Goal: Task Accomplishment & Management: Complete application form

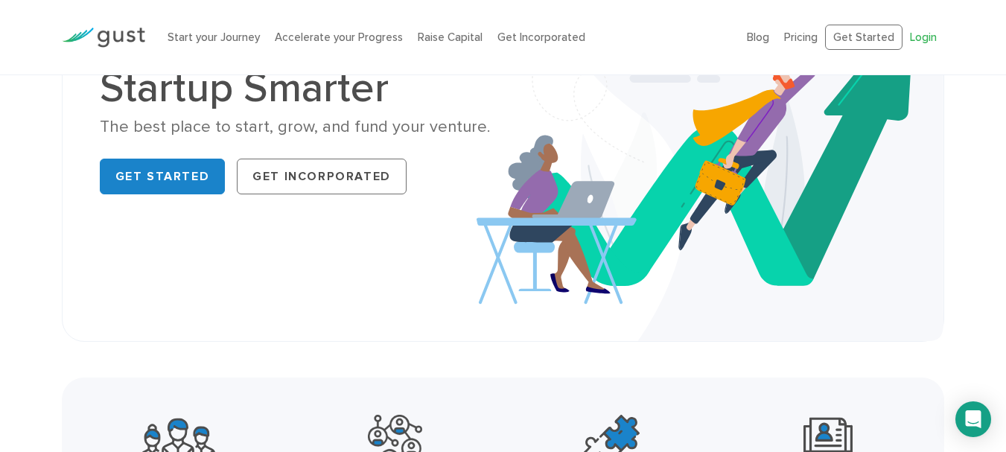
click at [933, 35] on link "Login" at bounding box center [923, 37] width 27 height 13
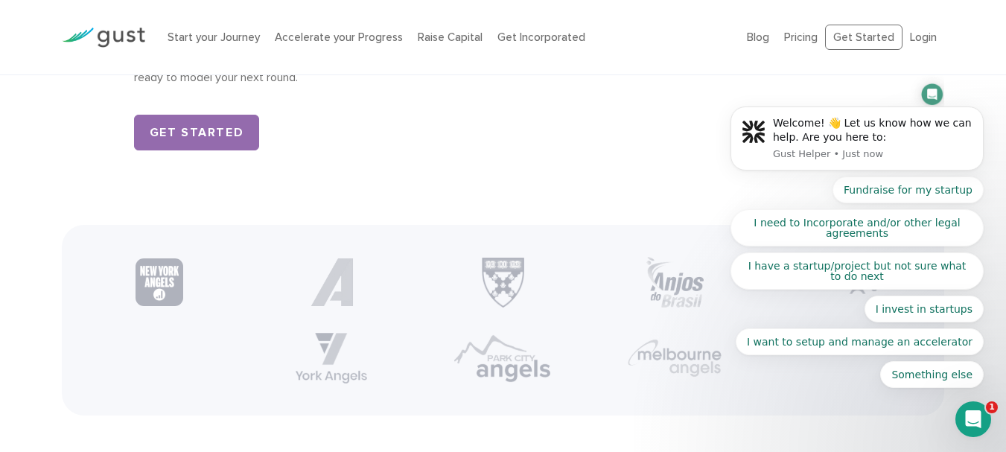
scroll to position [2496, 0]
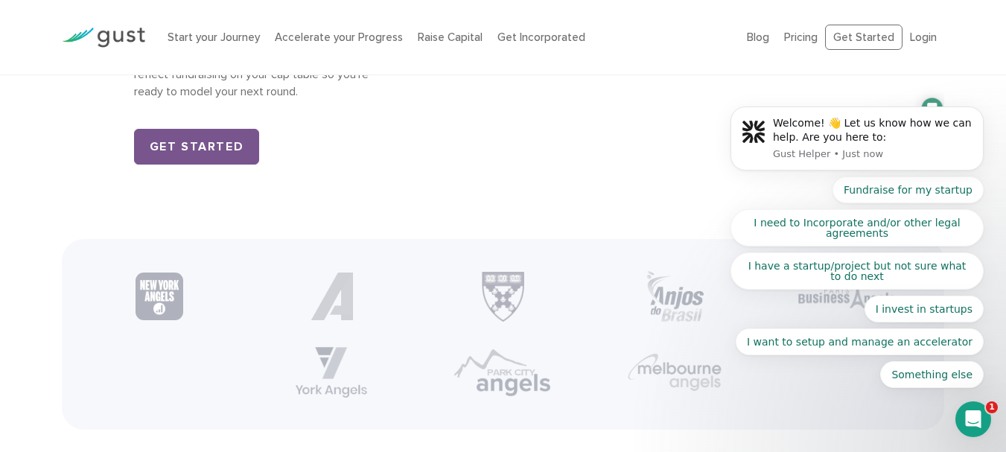
click at [201, 163] on link "Get Started" at bounding box center [197, 147] width 126 height 36
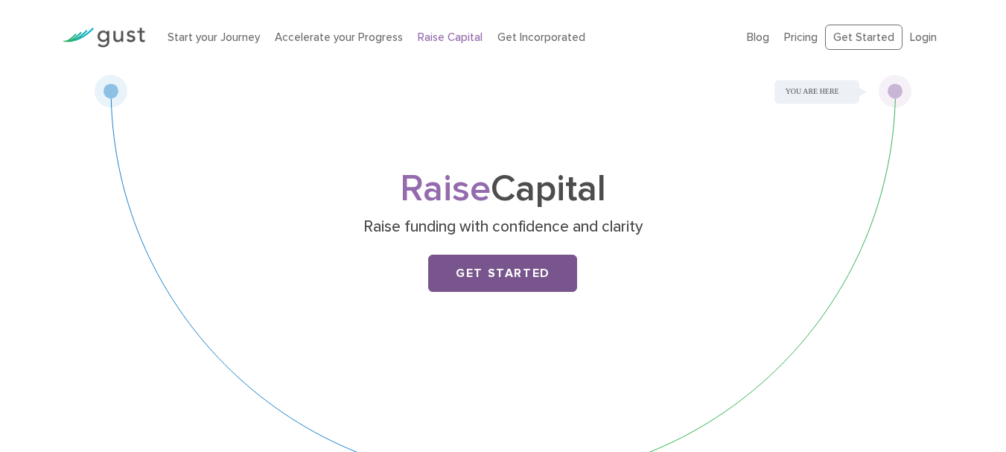
click at [458, 269] on link "Get Started" at bounding box center [502, 273] width 149 height 37
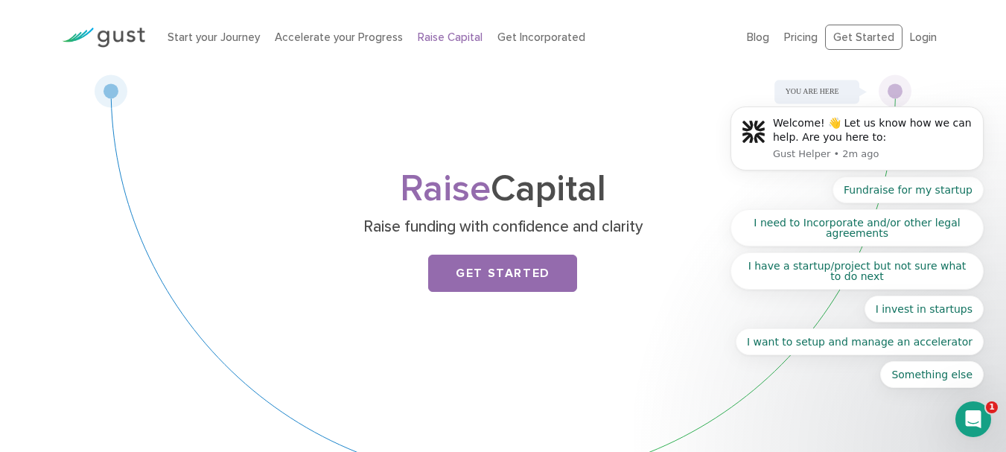
click at [918, 40] on body "Welcome! 👋 Let us know how we can help. Are you here to: Gust Helper • 2m ago F…" at bounding box center [857, 142] width 286 height 527
drag, startPoint x: 95, startPoint y: 25, endPoint x: 215, endPoint y: 19, distance: 120.1
click at [95, 25] on div at bounding box center [104, 37] width 106 height 51
click at [837, 31] on body "Welcome! 👋 Let us know how we can help. Are you here to: Gust Helper • 2m ago F…" at bounding box center [857, 142] width 286 height 527
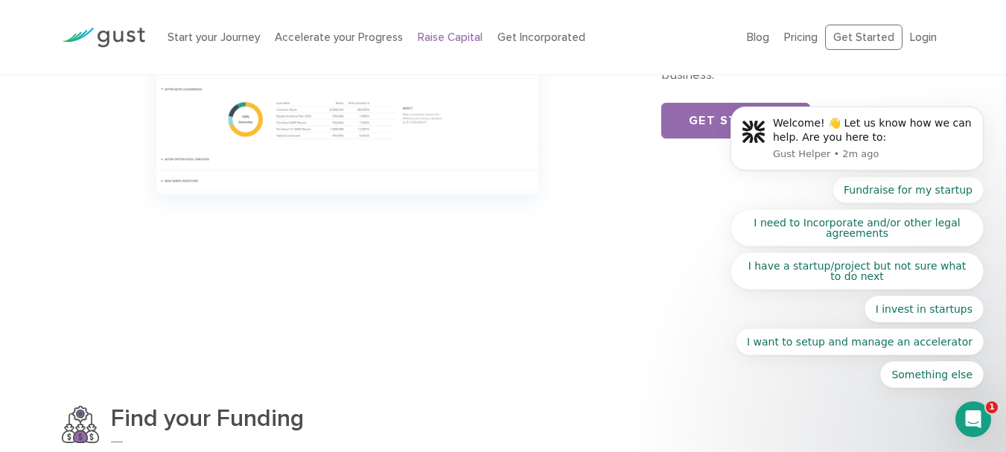
scroll to position [745, 0]
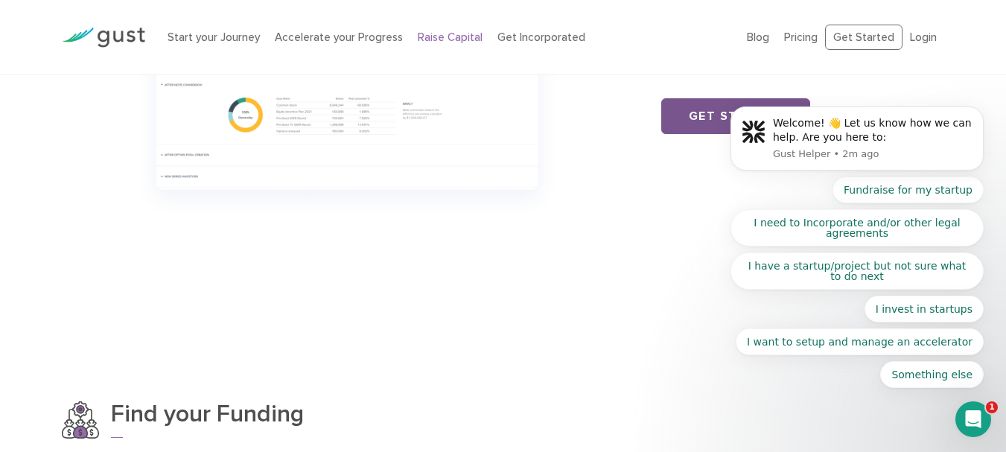
click at [695, 107] on link "Get Started" at bounding box center [735, 116] width 149 height 36
